Goal: Task Accomplishment & Management: Use online tool/utility

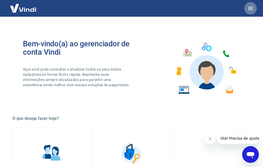
click at [251, 7] on icon "button" at bounding box center [250, 8] width 5 height 3
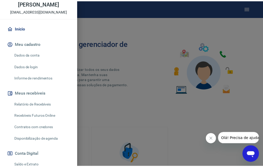
scroll to position [78, 0]
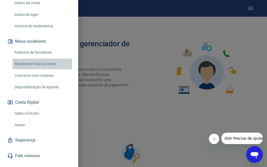
click at [45, 68] on link "Recebíveis Futuros Online" at bounding box center [42, 64] width 59 height 11
